Goal: Task Accomplishment & Management: Use online tool/utility

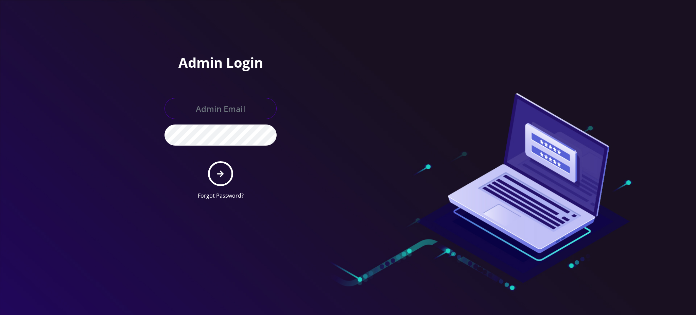
type input "rochelle@teltik.com"
click at [220, 170] on icon "submit" at bounding box center [220, 173] width 6 height 7
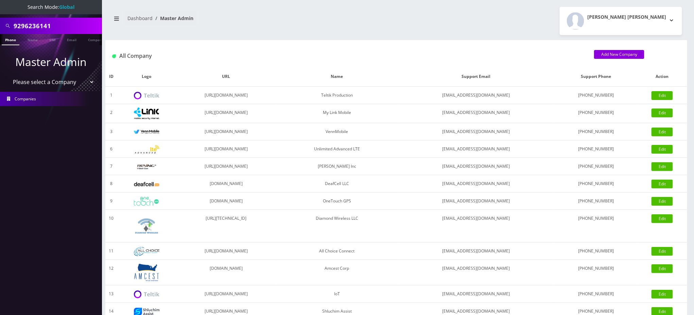
drag, startPoint x: 72, startPoint y: 26, endPoint x: 0, endPoint y: -34, distance: 93.9
click at [0, 0] on html "Search Mode: Global 9296236141 Phone Name SIM Email Company Customer Master Adm…" at bounding box center [347, 233] width 694 height 467
type input "George zimmer"
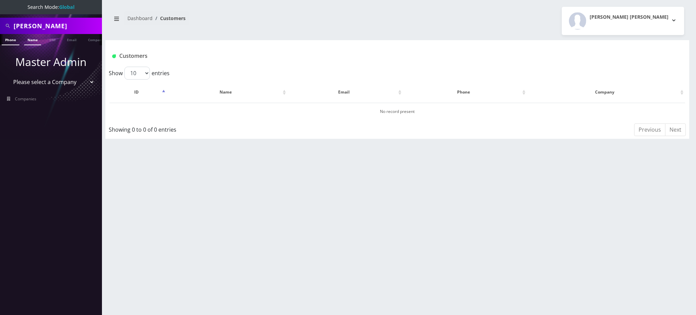
click at [34, 41] on link "Name" at bounding box center [32, 39] width 17 height 11
click at [28, 40] on link "Name" at bounding box center [32, 39] width 17 height 11
click at [24, 25] on input "George zimmer" at bounding box center [57, 25] width 87 height 13
type input "[PERSON_NAME]"
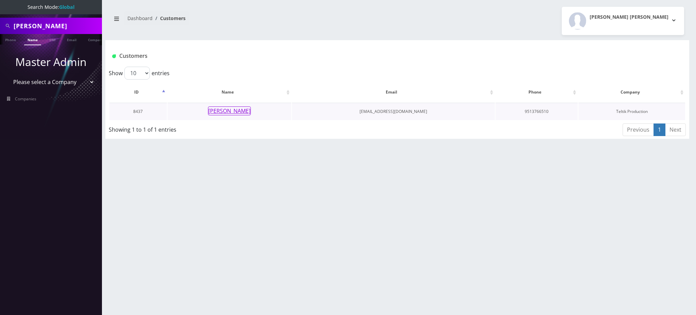
click at [242, 114] on button "[PERSON_NAME]" at bounding box center [229, 110] width 43 height 9
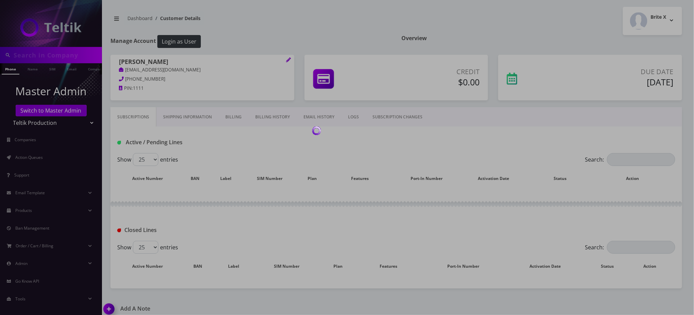
type input "[PERSON_NAME]"
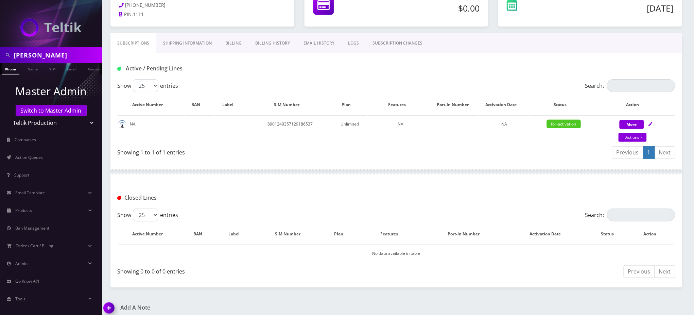
scroll to position [45, 0]
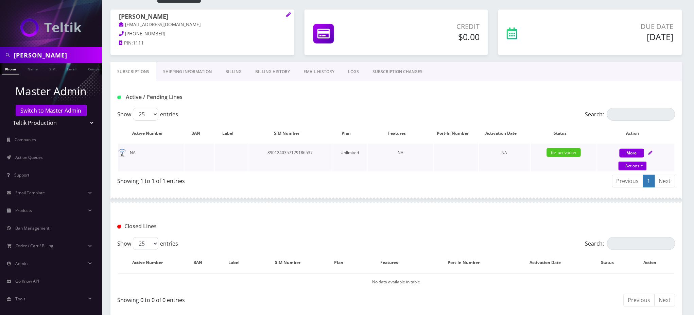
click at [296, 151] on td "8901240357129186537" at bounding box center [289, 158] width 83 height 28
copy td "8901240357129186537"
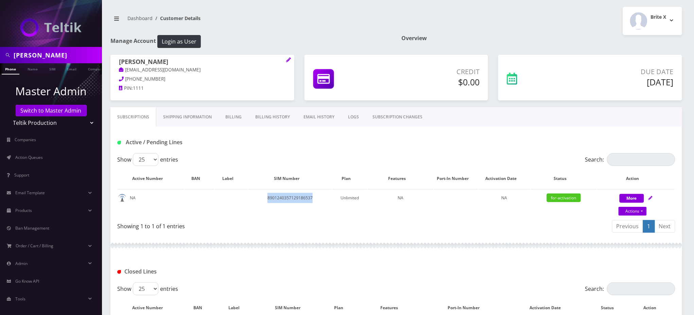
copy td "8901240357129186537"
click at [187, 41] on button "Login as User" at bounding box center [179, 41] width 44 height 13
click at [333, 19] on nav "Dashboard Customer Details" at bounding box center [250, 20] width 281 height 19
click at [292, 199] on td "8901240357129186537" at bounding box center [289, 203] width 83 height 28
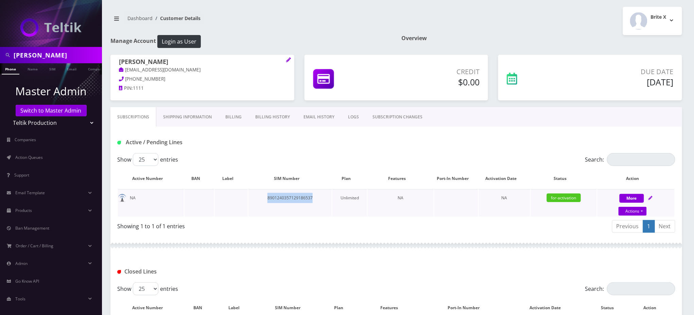
copy td "8901240357129186537"
click at [42, 156] on span "Action Queues" at bounding box center [29, 157] width 28 height 6
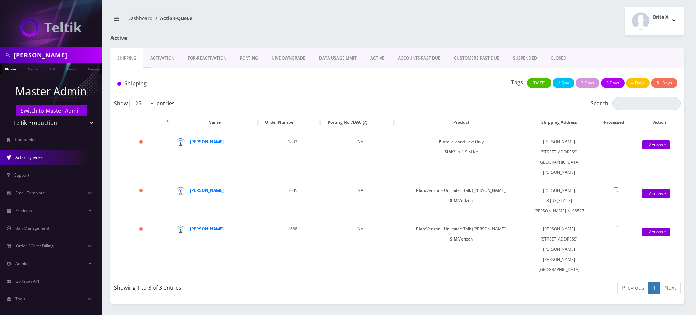
click at [171, 56] on link "Activation" at bounding box center [162, 58] width 38 height 20
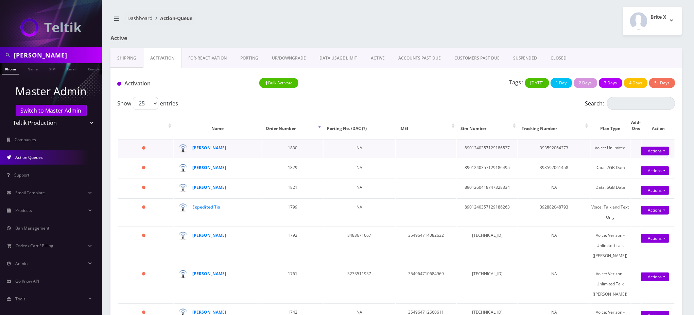
click at [494, 148] on td "8901240357129186537" at bounding box center [487, 148] width 61 height 19
copy td "8901240357129186537"
click at [651, 150] on link "Actions" at bounding box center [655, 151] width 28 height 9
click at [643, 163] on link "Activate" at bounding box center [662, 164] width 54 height 10
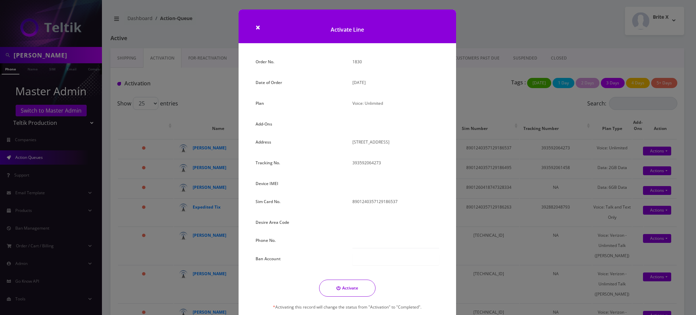
click at [212, 91] on div "× Activate Line Order No. 1830 Date of Order September 23, 2025 Plan Voice: Unl…" at bounding box center [348, 157] width 696 height 315
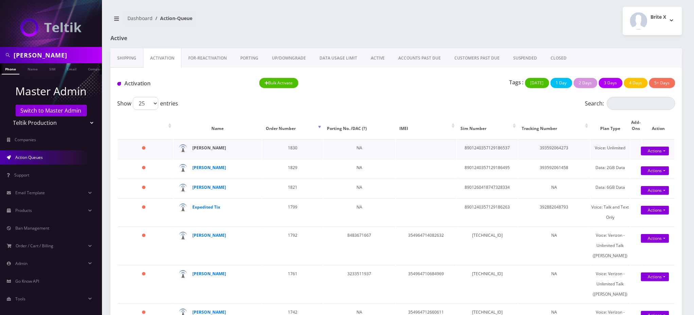
click at [218, 147] on strong "[PERSON_NAME]" at bounding box center [209, 148] width 34 height 6
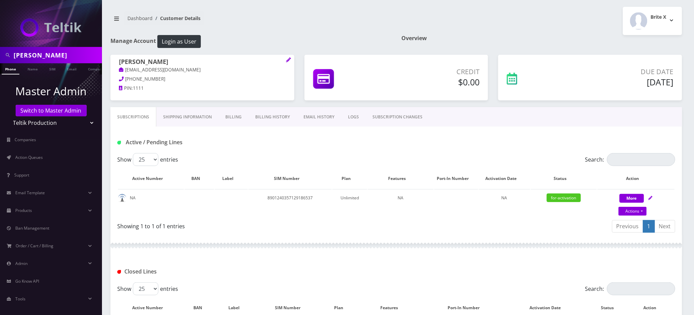
click at [273, 118] on link "Billing History" at bounding box center [272, 117] width 48 height 20
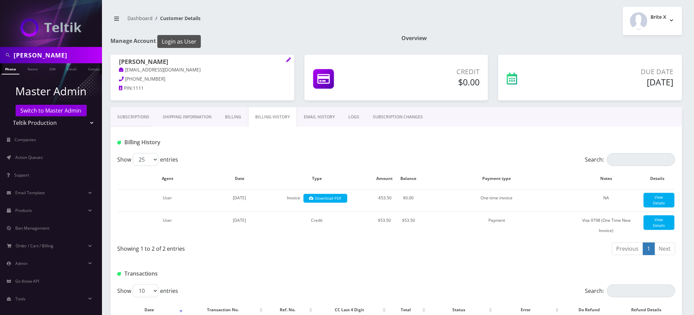
click at [179, 40] on button "Login as User" at bounding box center [179, 41] width 44 height 13
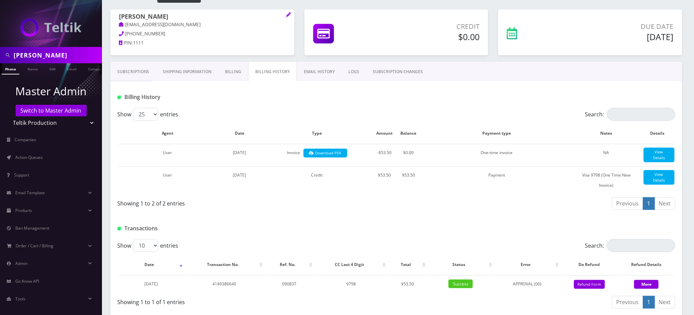
click at [125, 74] on link "Subscriptions" at bounding box center [133, 72] width 46 height 20
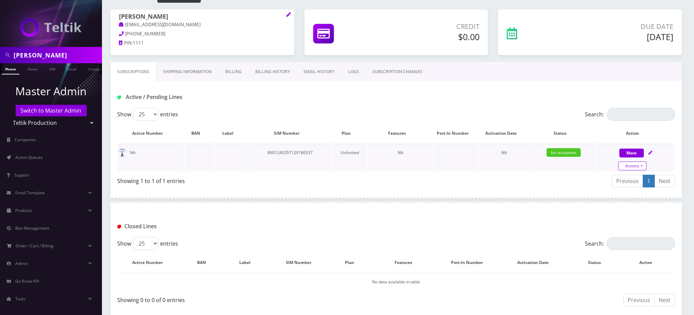
click at [637, 165] on link "Actions" at bounding box center [633, 165] width 28 height 9
select select "3-in-1 SIM Kit"
select select "45"
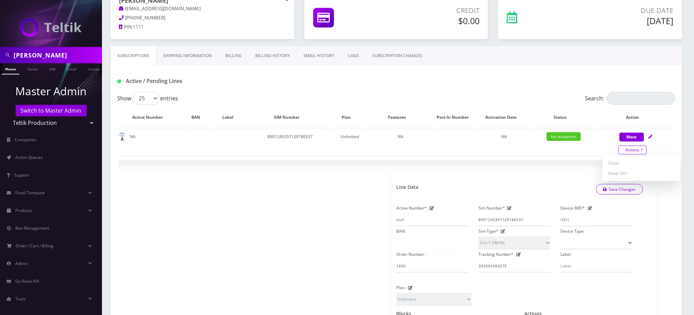
scroll to position [45, 0]
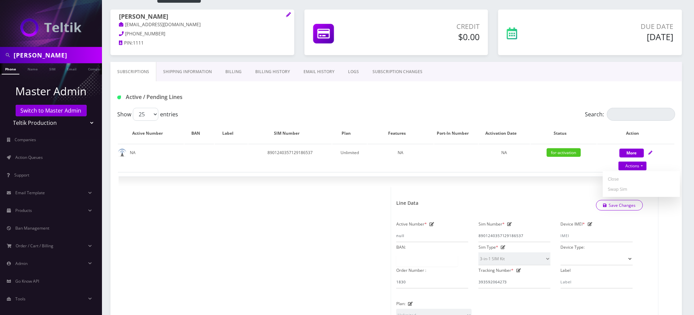
click at [238, 70] on link "Billing" at bounding box center [234, 72] width 30 height 20
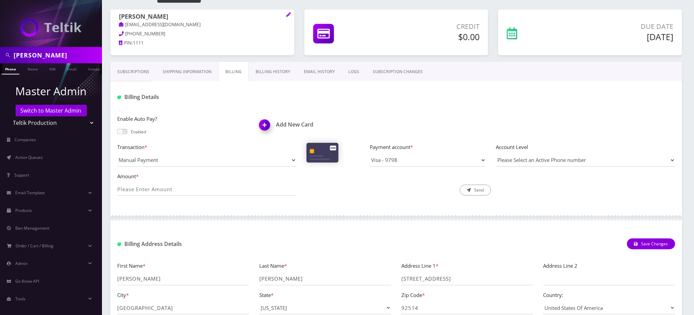
scroll to position [90, 0]
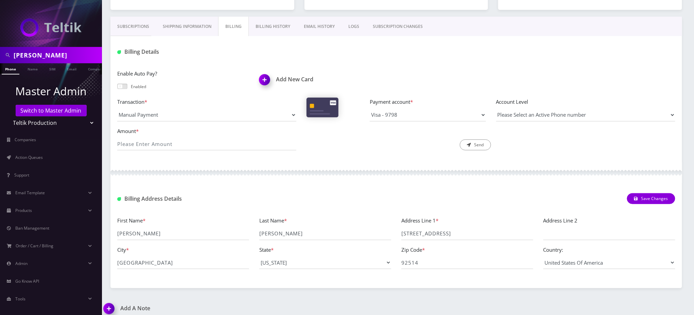
click at [264, 25] on link "Billing History" at bounding box center [273, 27] width 48 height 20
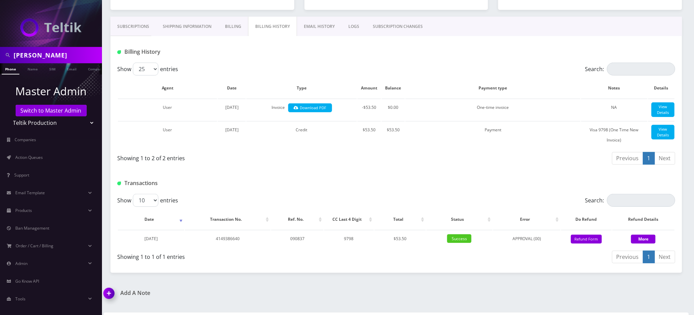
click at [236, 24] on link "Billing" at bounding box center [233, 27] width 30 height 20
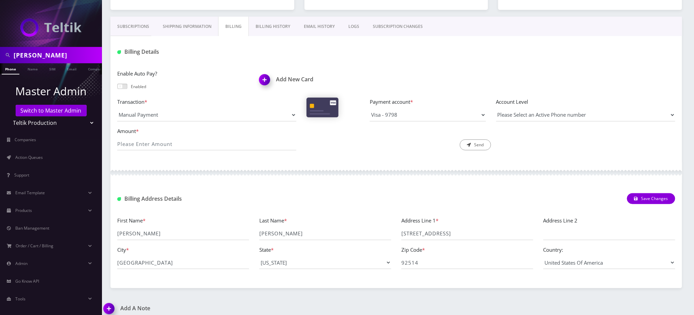
click at [189, 24] on link "Shipping Information" at bounding box center [187, 27] width 62 height 20
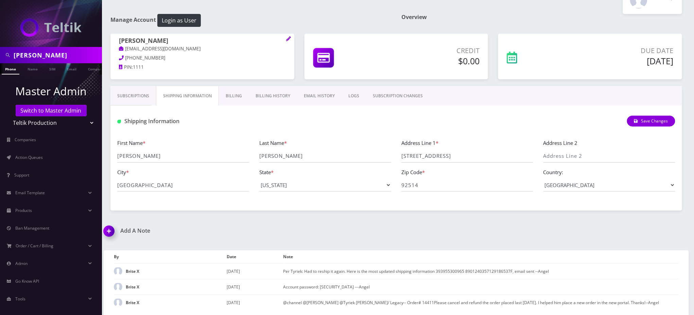
click at [122, 91] on link "Subscriptions" at bounding box center [133, 96] width 46 height 20
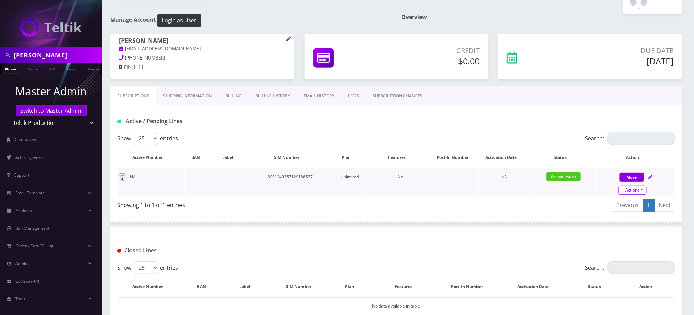
click at [632, 190] on link "Actions" at bounding box center [633, 190] width 28 height 9
select select "3-in-1 SIM Kit"
select select "45"
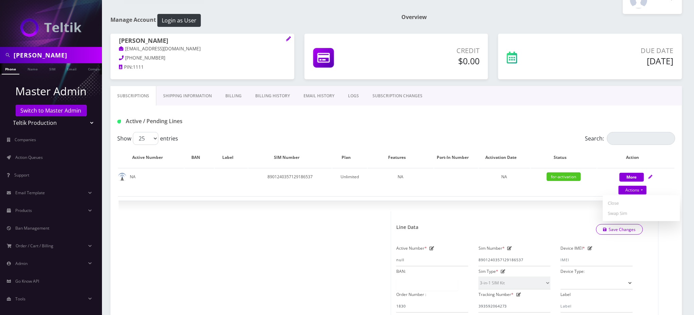
click at [421, 122] on div "Active / Pending Lines" at bounding box center [396, 121] width 568 height 11
click at [560, 110] on div "Active / Pending Lines" at bounding box center [396, 118] width 572 height 27
click at [297, 122] on div "Active / Pending Lines" at bounding box center [206, 121] width 189 height 11
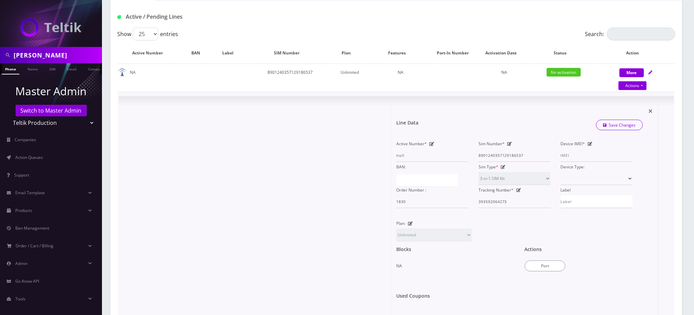
scroll to position [112, 0]
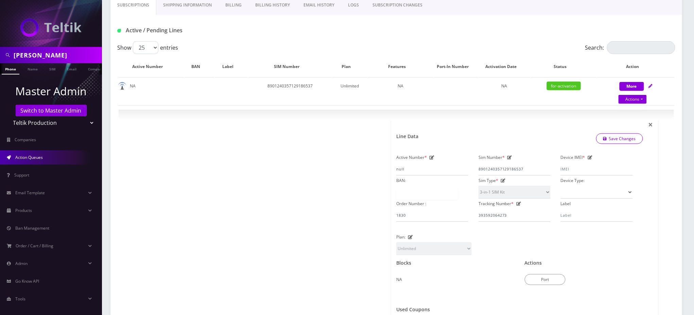
click at [33, 157] on span "Action Queues" at bounding box center [29, 157] width 28 height 6
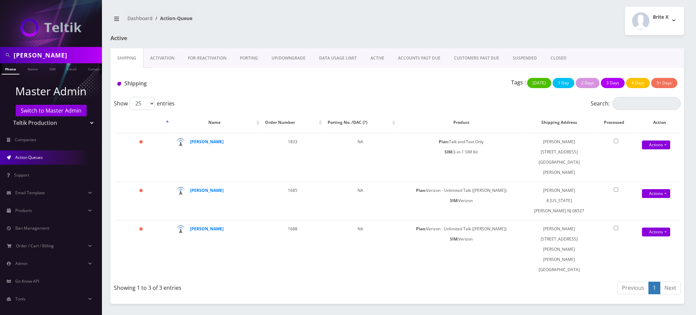
click at [159, 58] on link "Activation" at bounding box center [162, 58] width 38 height 20
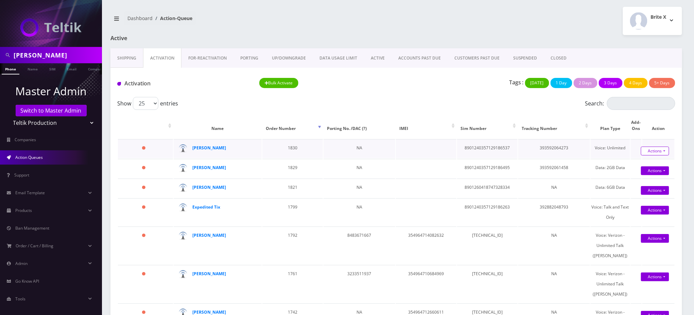
click at [644, 151] on link "Actions" at bounding box center [655, 151] width 28 height 9
click at [644, 163] on link "Activate" at bounding box center [662, 164] width 54 height 10
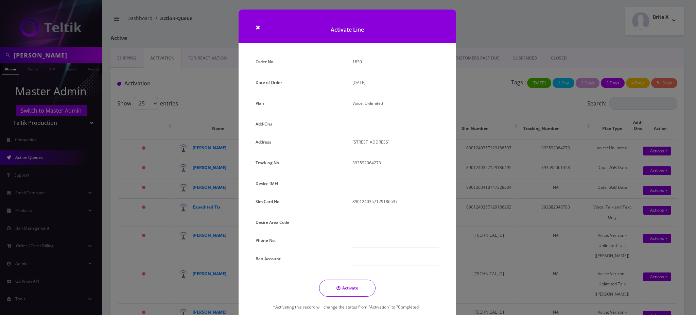
click at [368, 241] on input "text" at bounding box center [396, 241] width 87 height 13
paste input "951-386-684"
type input "951-386-6844"
click at [364, 260] on div at bounding box center [396, 260] width 87 height 12
click at [351, 287] on button "Activate" at bounding box center [347, 287] width 56 height 17
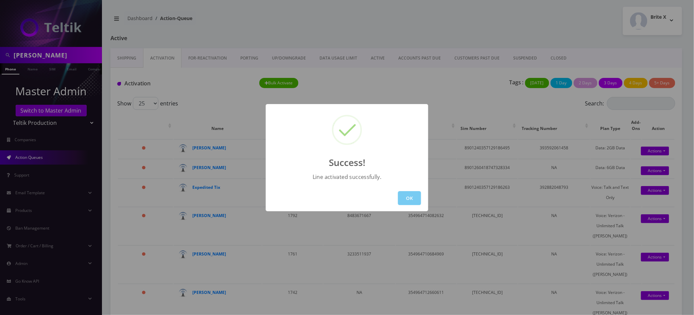
click at [412, 200] on button "OK" at bounding box center [409, 198] width 23 height 14
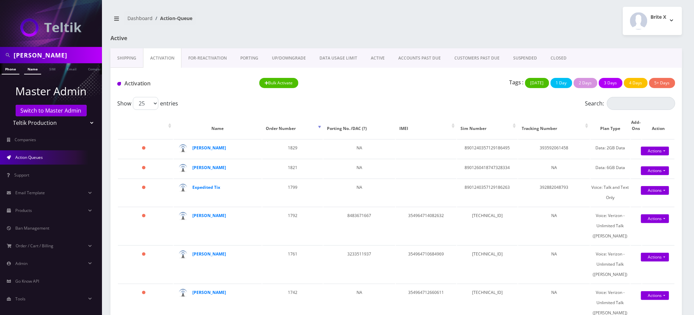
click at [31, 68] on link "Name" at bounding box center [32, 68] width 17 height 11
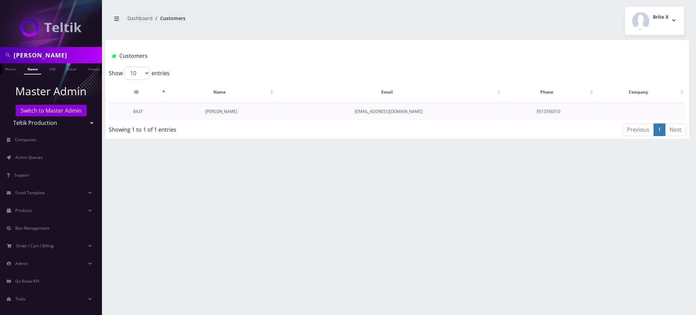
click at [233, 111] on link "[PERSON_NAME]" at bounding box center [221, 111] width 32 height 6
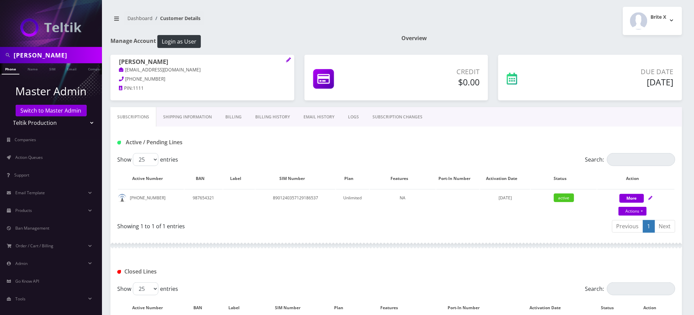
click at [320, 116] on link "EMAIL HISTORY" at bounding box center [319, 117] width 45 height 20
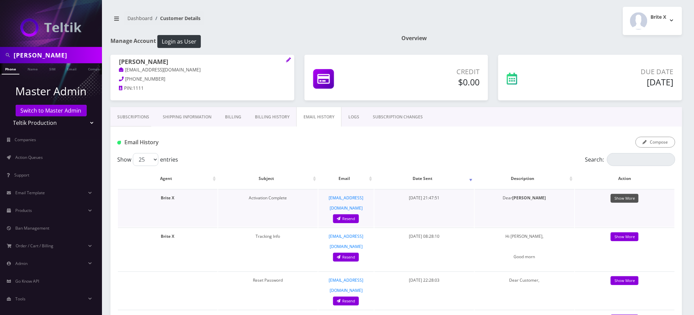
click at [628, 196] on link "Show More" at bounding box center [625, 198] width 28 height 9
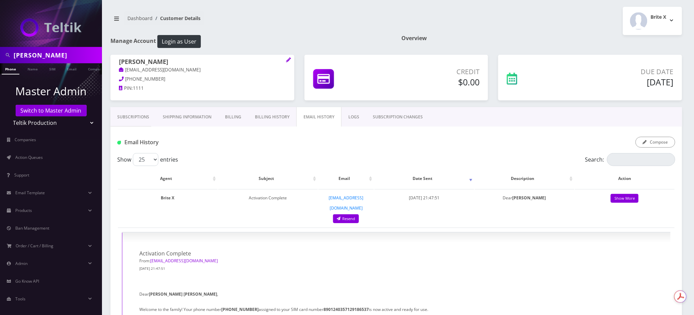
click at [293, 20] on nav "Dashboard Customer Details" at bounding box center [250, 20] width 281 height 19
click at [601, 258] on div "Activation Complete From: [EMAIL_ADDRESS][DOMAIN_NAME] [DATE] 21:47:51" at bounding box center [391, 261] width 514 height 22
